Goal: Information Seeking & Learning: Find specific fact

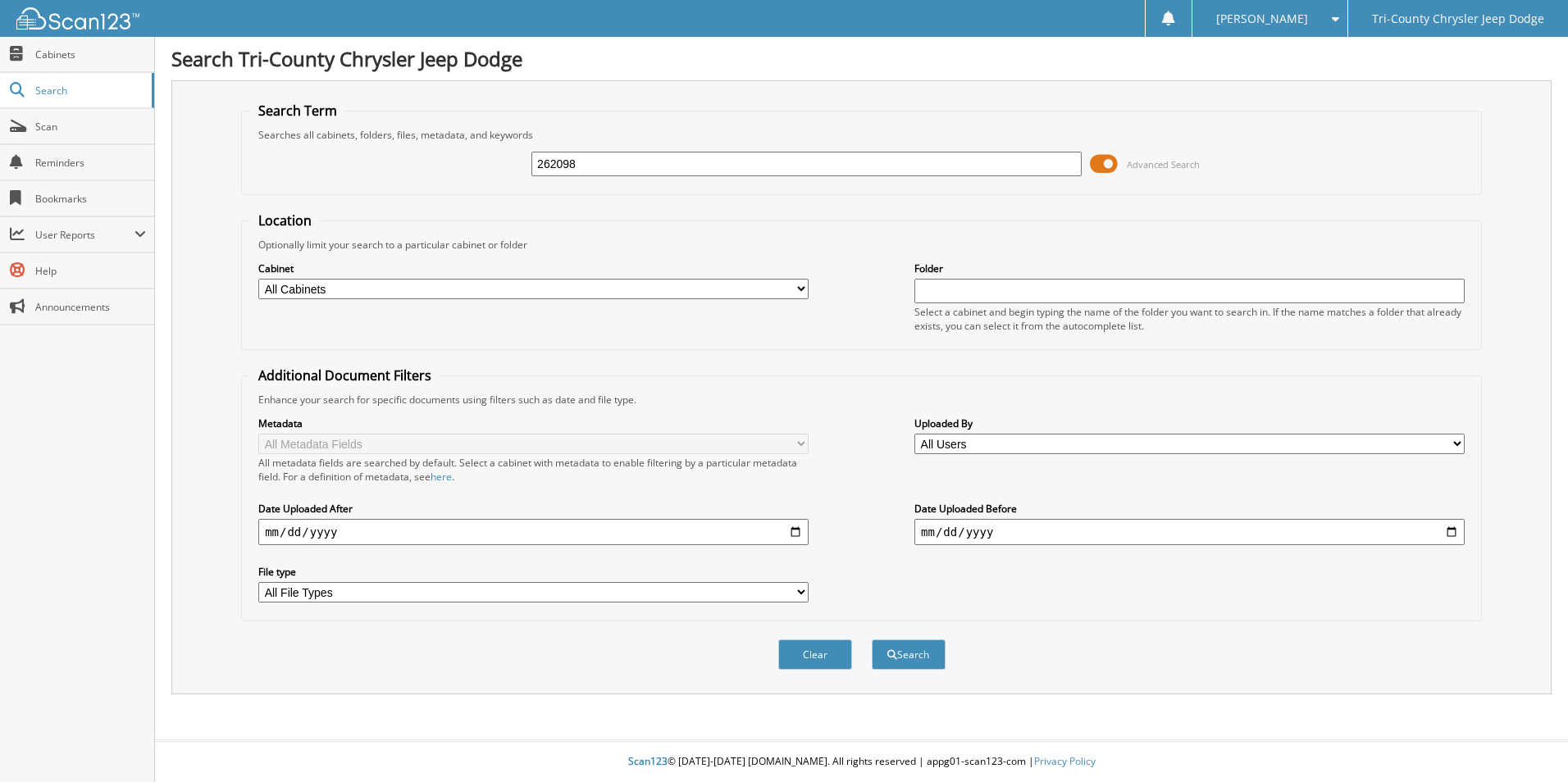
type input "262098"
click at [872, 639] on button "Search" at bounding box center [909, 654] width 74 height 30
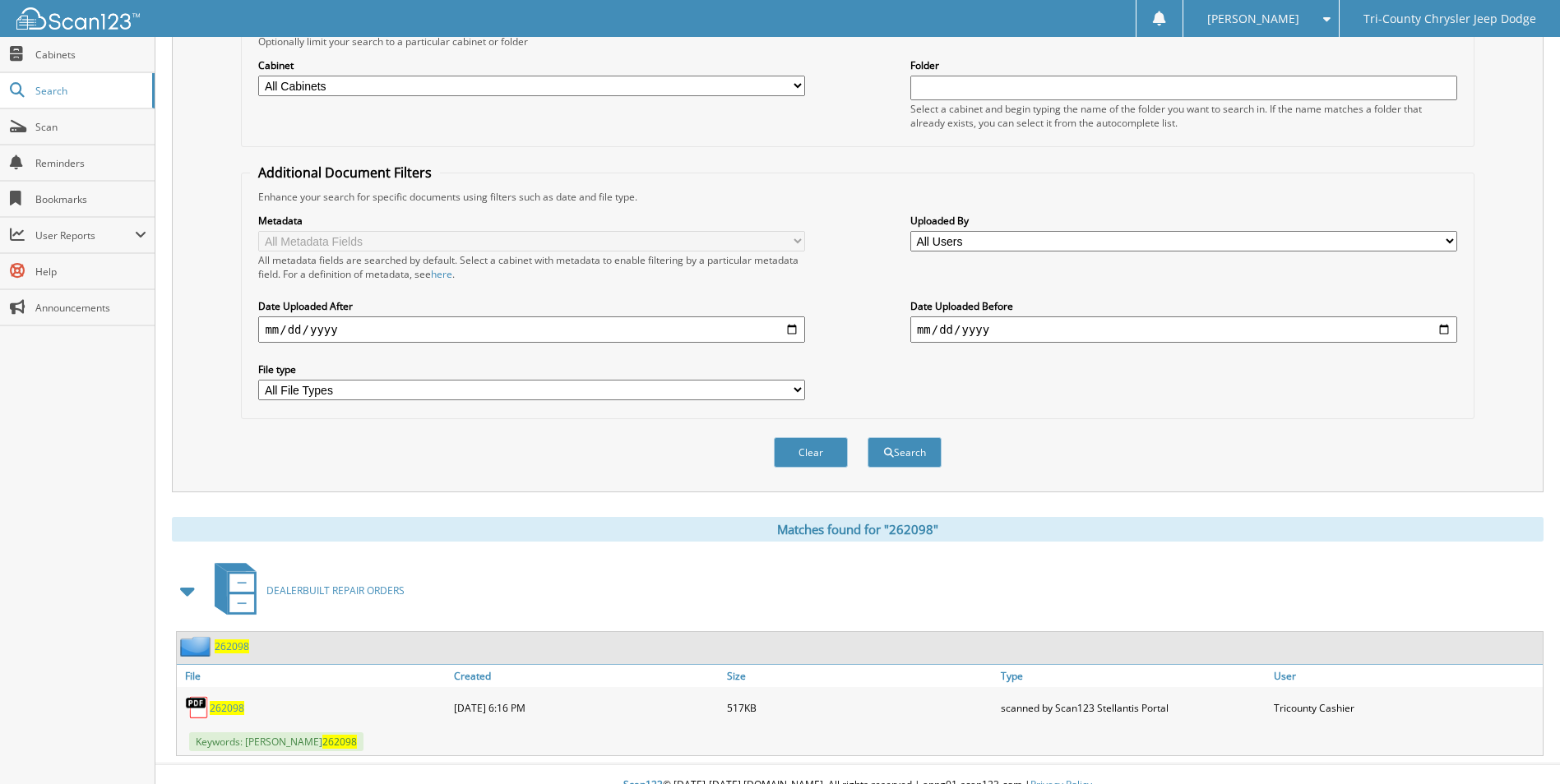
scroll to position [226, 0]
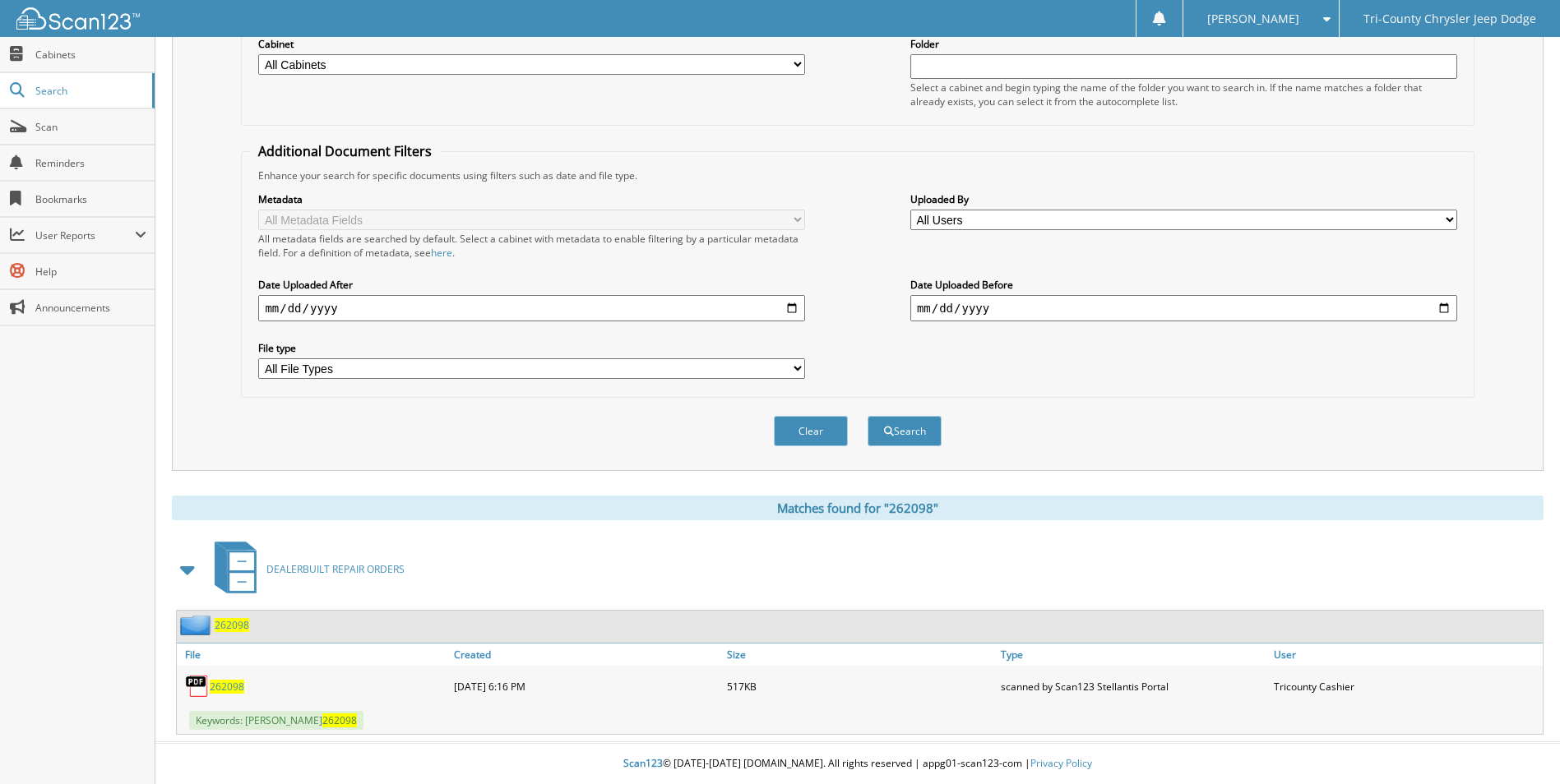
click at [215, 680] on link "262098" at bounding box center [227, 686] width 35 height 14
